Goal: Find specific page/section: Find specific page/section

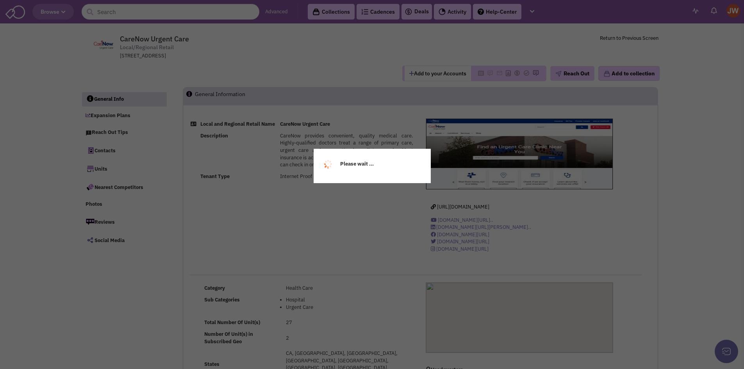
select select
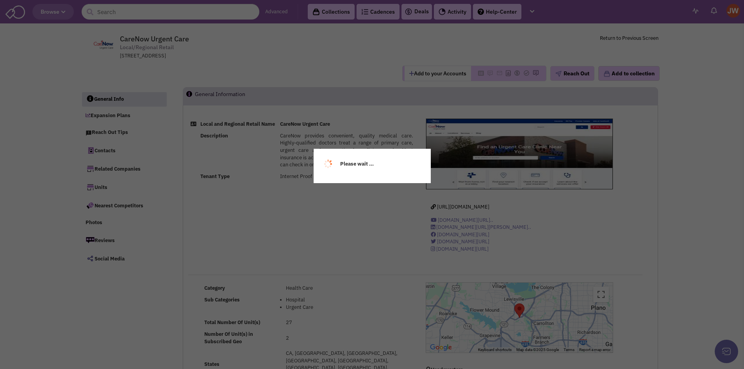
select select
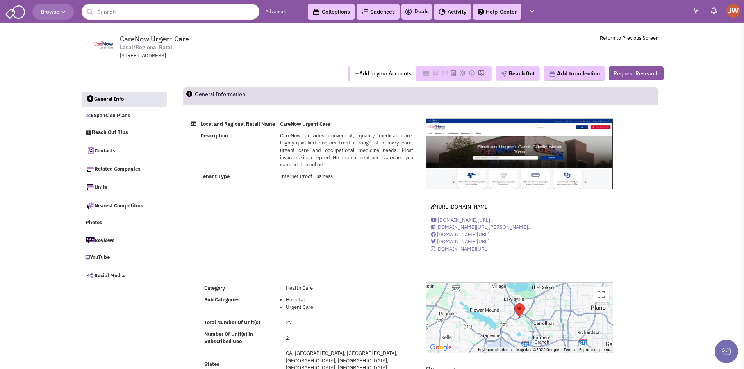
scroll to position [39, 0]
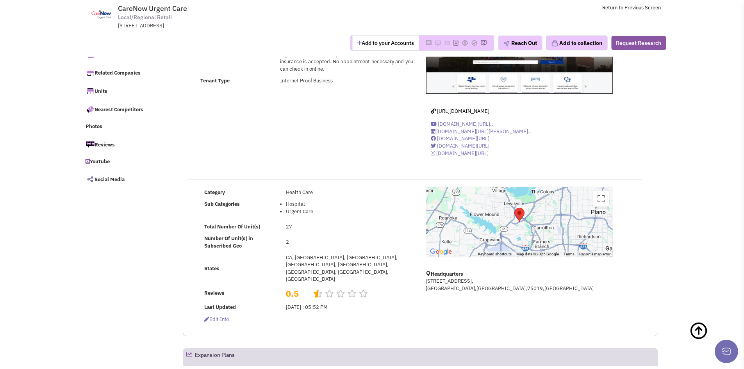
click at [467, 233] on div at bounding box center [519, 222] width 187 height 70
click at [599, 202] on button "Toggle fullscreen view" at bounding box center [601, 199] width 16 height 16
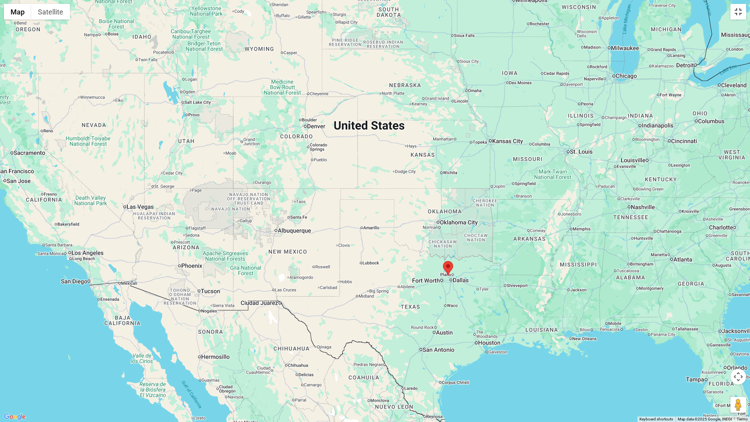
click at [741, 12] on button "Toggle fullscreen view" at bounding box center [738, 12] width 16 height 16
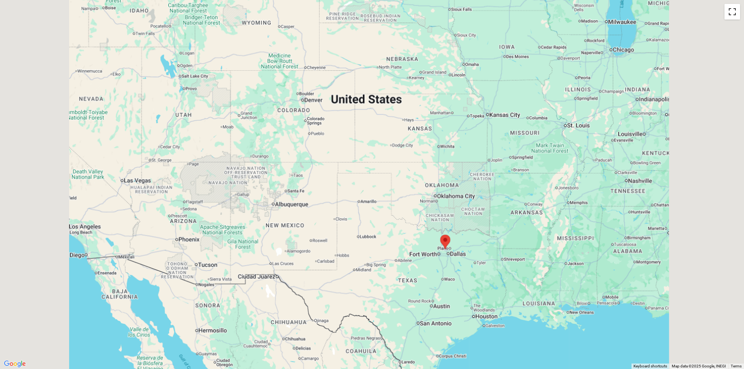
scroll to position [547, 0]
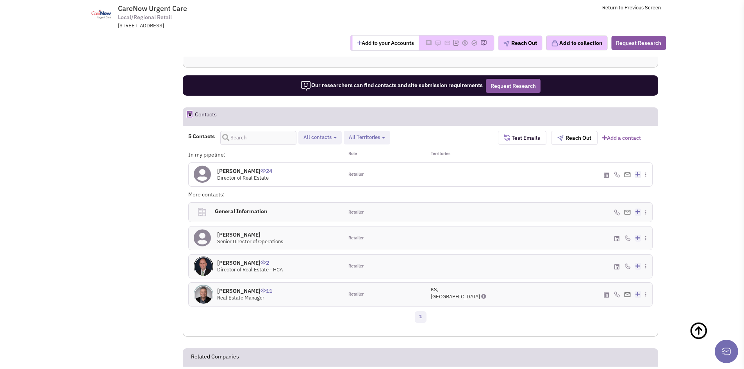
click at [223, 168] on h4 "[PERSON_NAME] 24" at bounding box center [244, 171] width 55 height 7
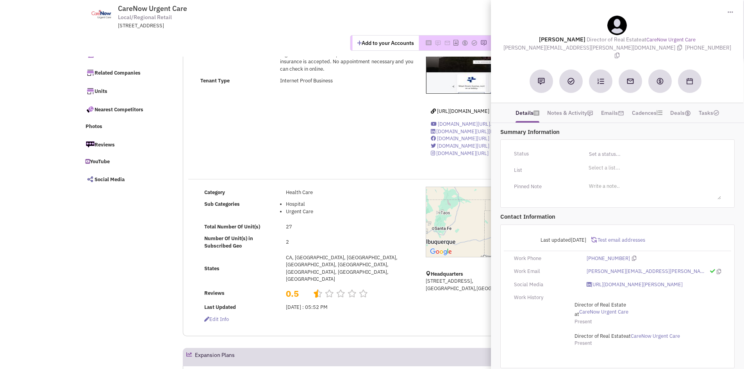
scroll to position [0, 0]
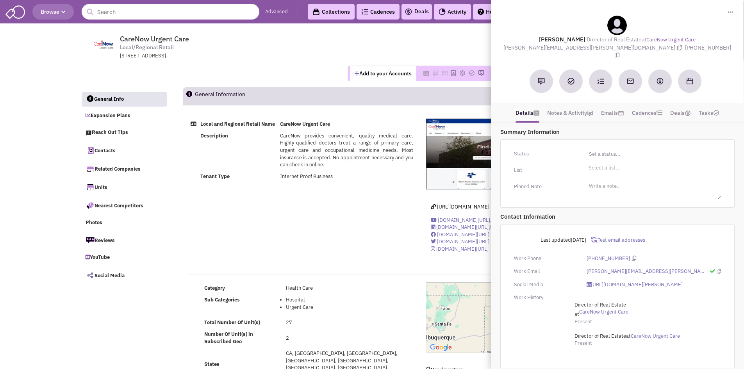
click at [429, 48] on td "CareNow Urgent Care Local/Regional Retail [STREET_ADDRESS] Return to Previous S…" at bounding box center [393, 44] width 530 height 29
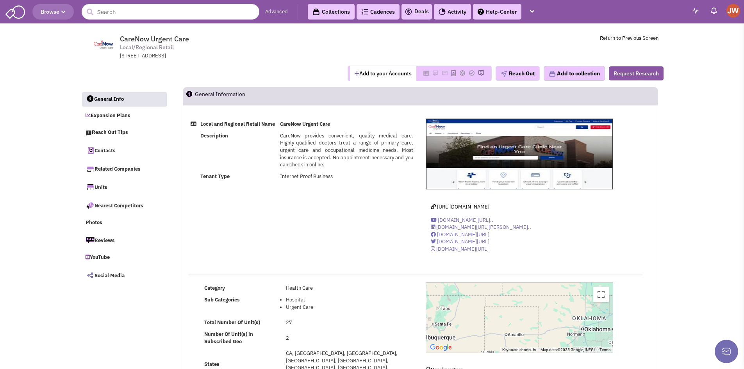
click at [336, 262] on div "Local and Regional Retail Name CareNow Urgent Care Description CareNow provides…" at bounding box center [420, 191] width 475 height 146
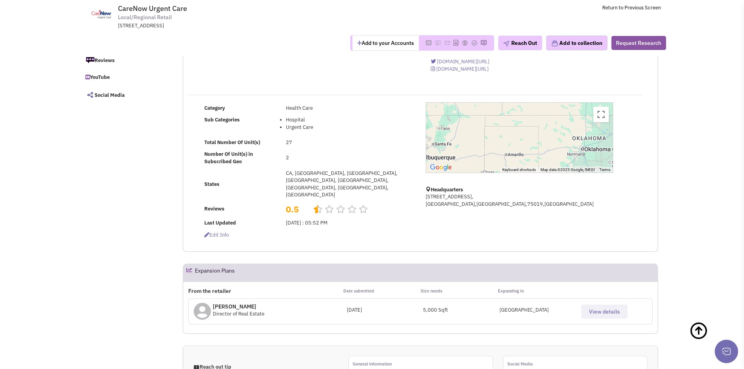
scroll to position [117, 0]
